Goal: Transaction & Acquisition: Purchase product/service

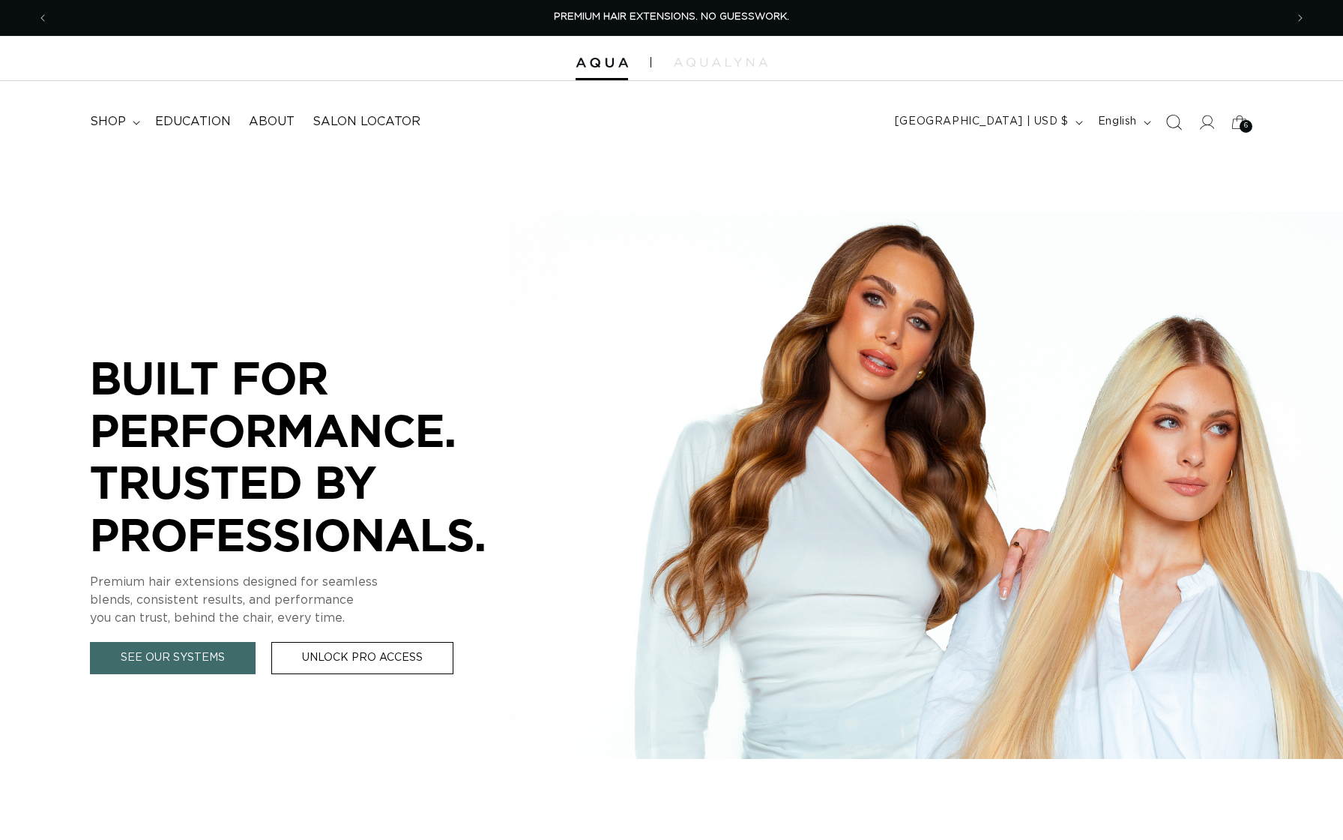
click at [1183, 121] on span "Search" at bounding box center [1174, 122] width 33 height 33
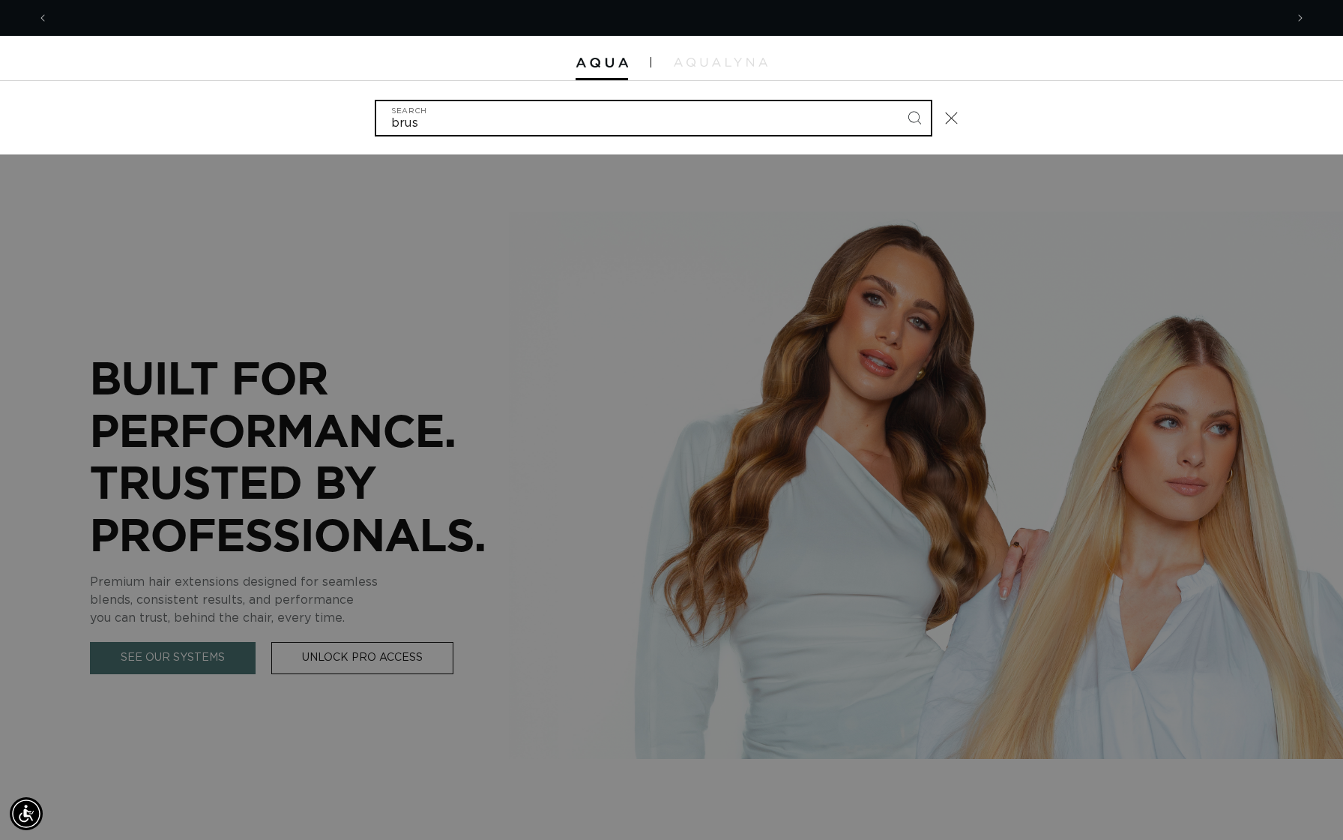
scroll to position [0, 1237]
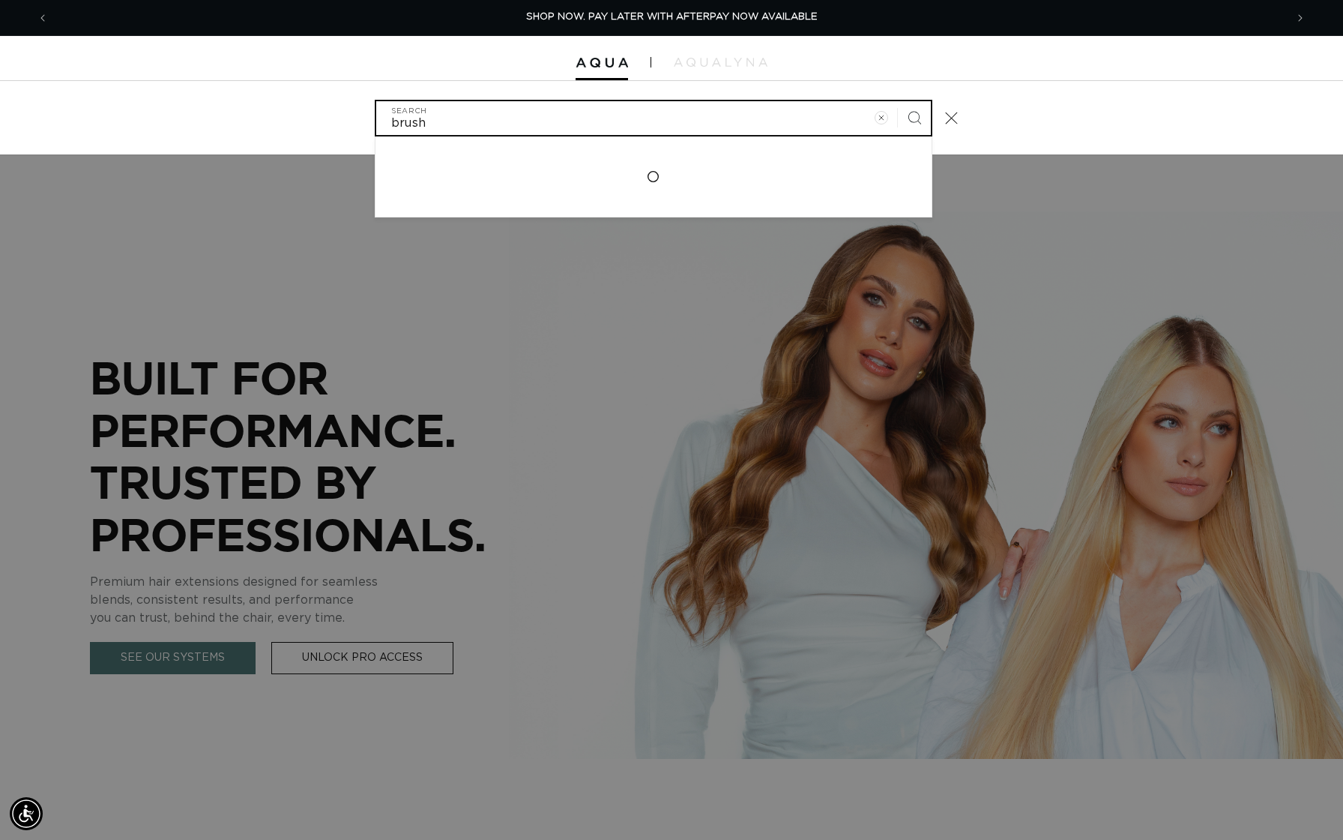
type input "brush"
click at [898, 101] on button "Search" at bounding box center [914, 117] width 33 height 33
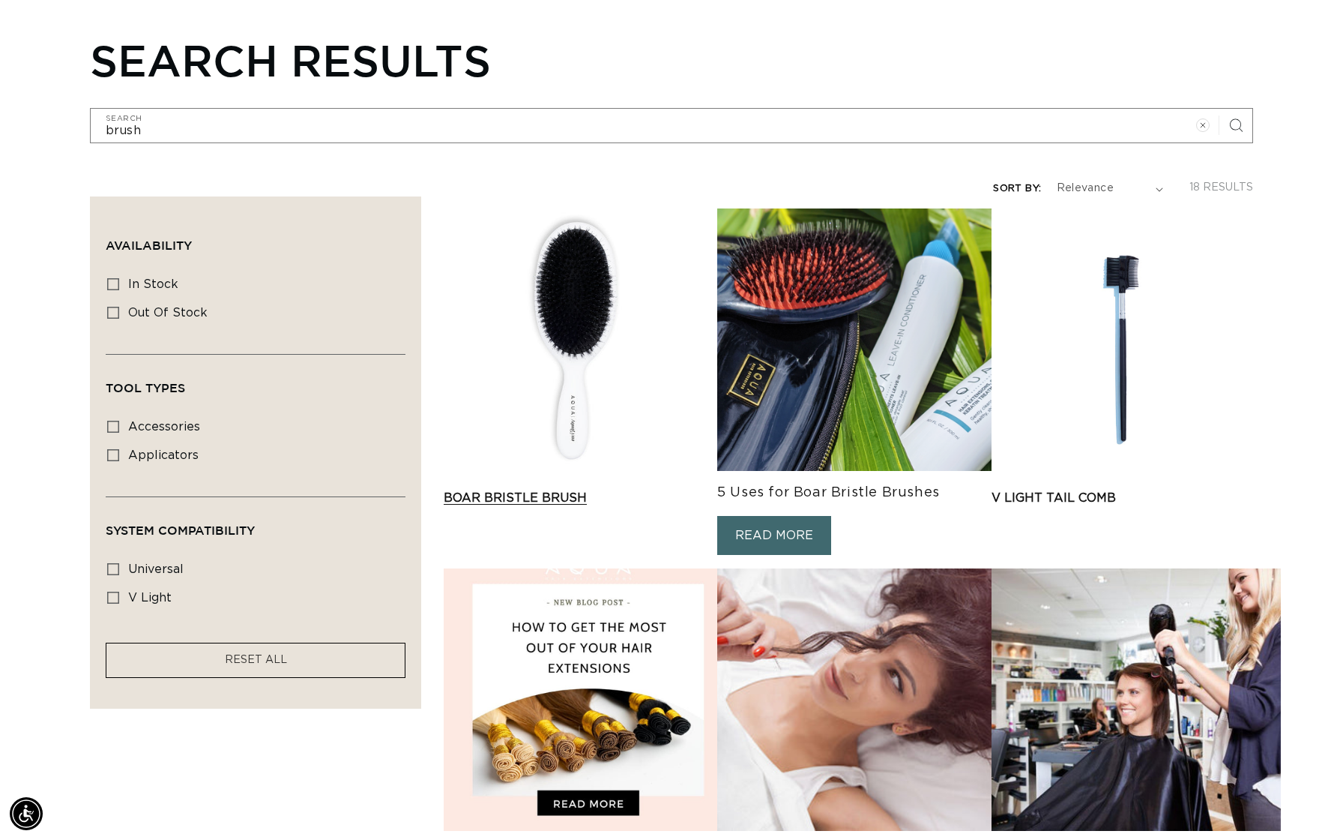
scroll to position [0, 1237]
